Goal: Information Seeking & Learning: Learn about a topic

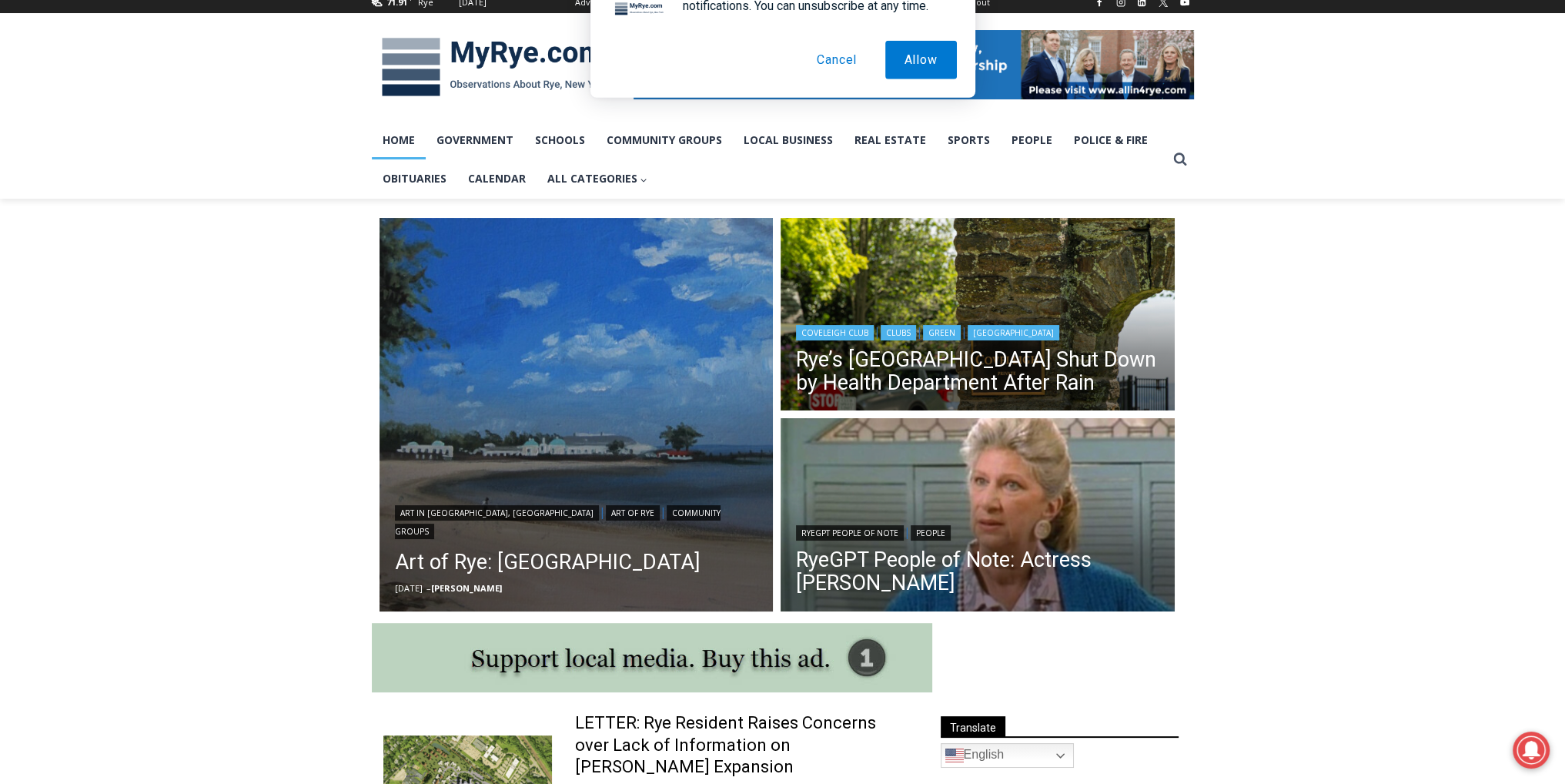
scroll to position [231, 0]
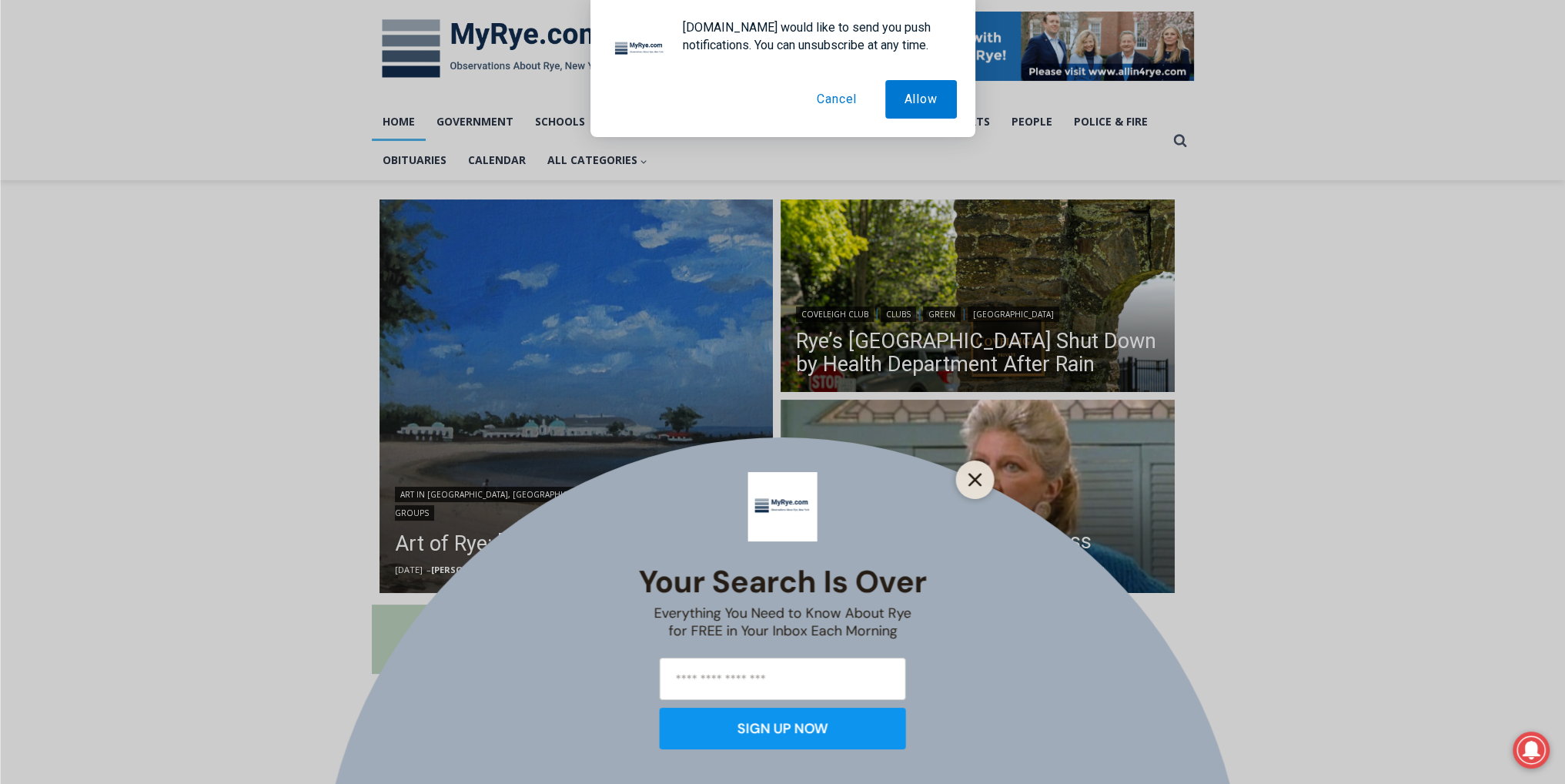
click at [973, 484] on icon "Close" at bounding box center [976, 479] width 14 height 14
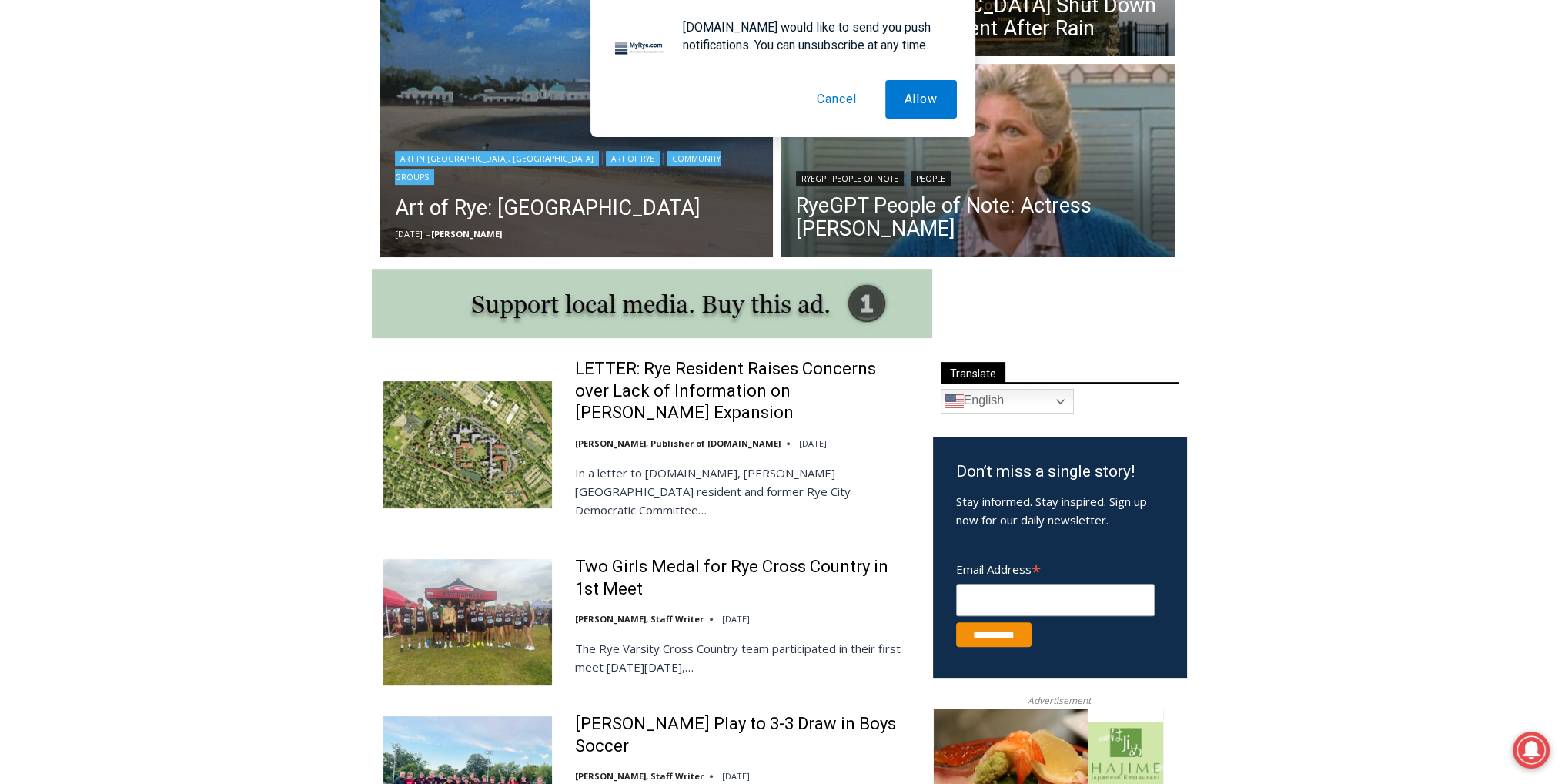
scroll to position [616, 0]
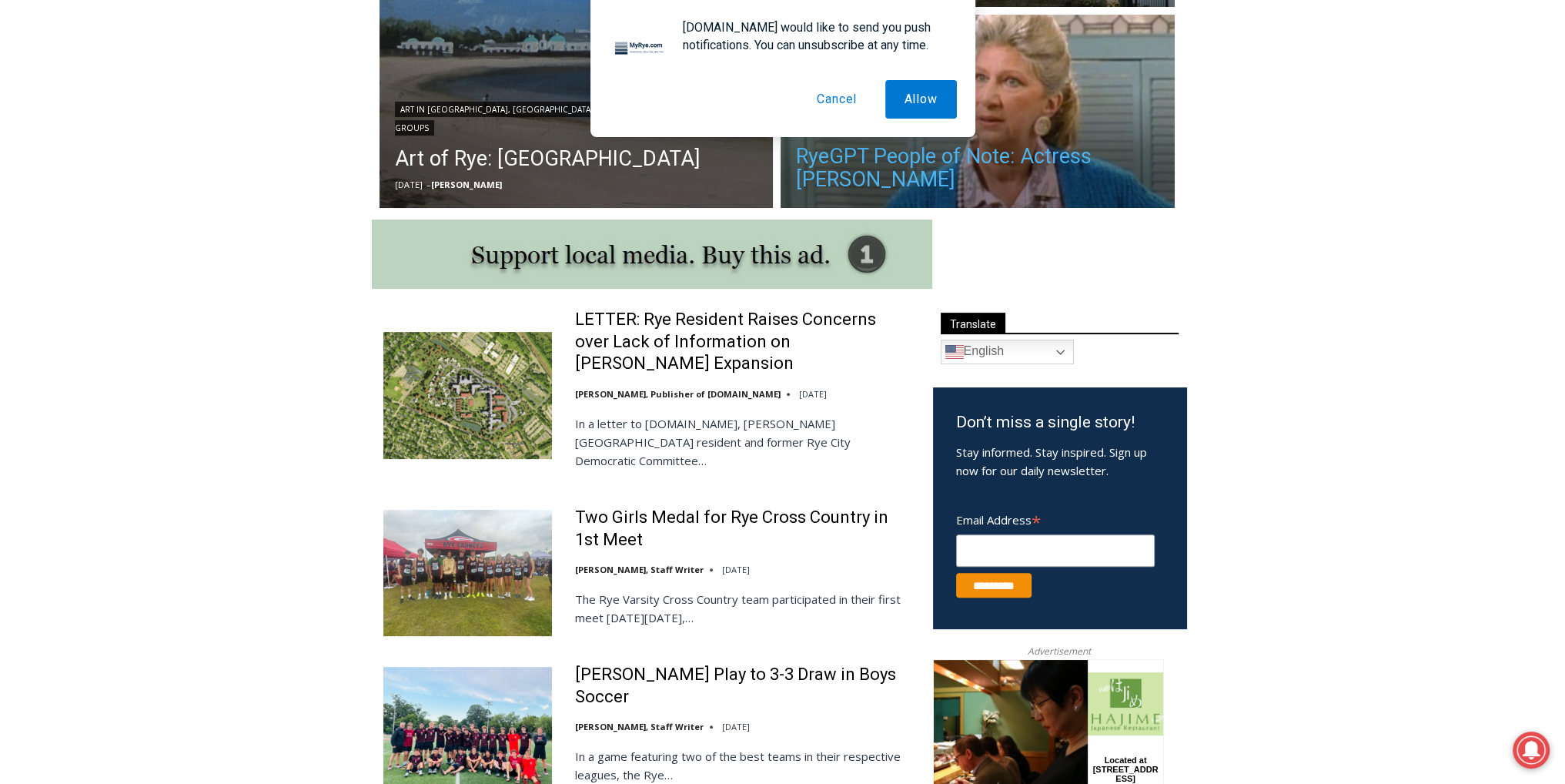
click at [1030, 178] on link "RyeGPT People of Note: Actress [PERSON_NAME]" at bounding box center [978, 167] width 364 height 46
